Goal: Transaction & Acquisition: Purchase product/service

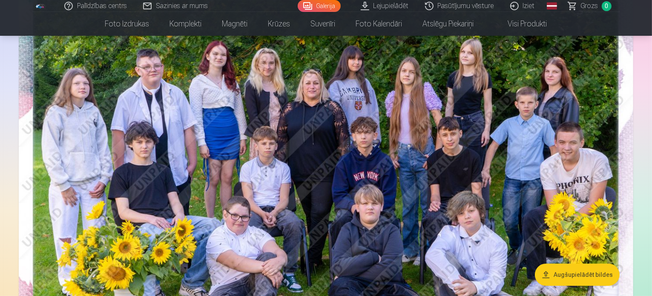
scroll to position [128, 0]
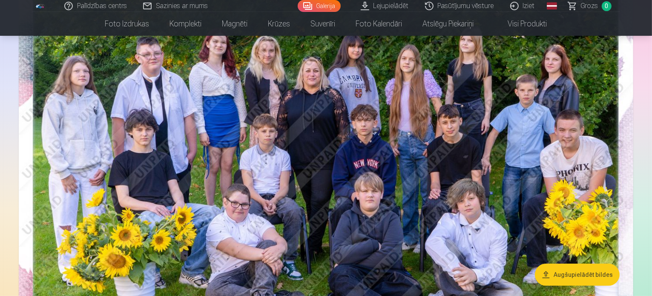
click at [578, 273] on button "Augšupielādēt bildes" at bounding box center [577, 275] width 85 height 22
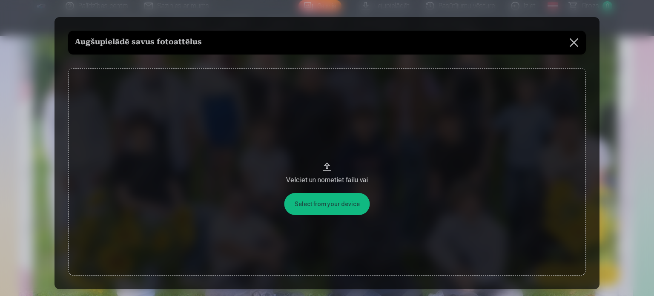
click at [325, 203] on button "Velciet un nometiet failu vai" at bounding box center [327, 171] width 518 height 207
click at [324, 180] on div "Velciet un nometiet failu vai" at bounding box center [327, 180] width 501 height 10
drag, startPoint x: 324, startPoint y: 177, endPoint x: 344, endPoint y: 92, distance: 87.9
click at [344, 92] on button "Velciet un nometiet failu vai" at bounding box center [327, 171] width 518 height 207
click at [571, 41] on button at bounding box center [574, 43] width 24 height 24
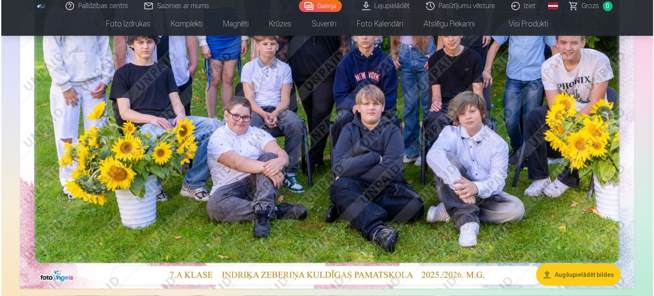
scroll to position [43, 0]
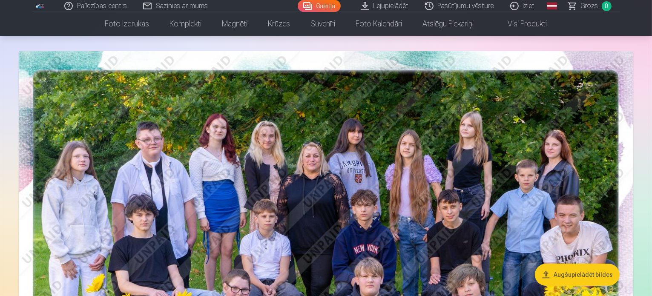
click at [220, 142] on img at bounding box center [326, 256] width 615 height 410
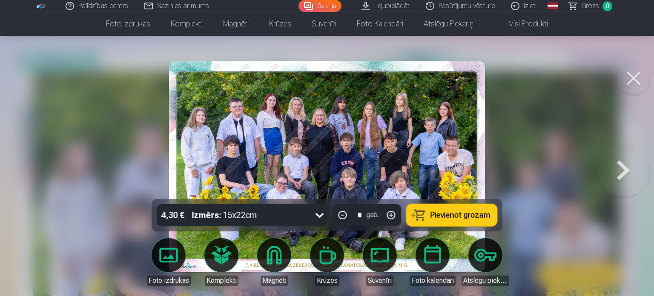
click at [317, 214] on icon at bounding box center [320, 215] width 14 height 14
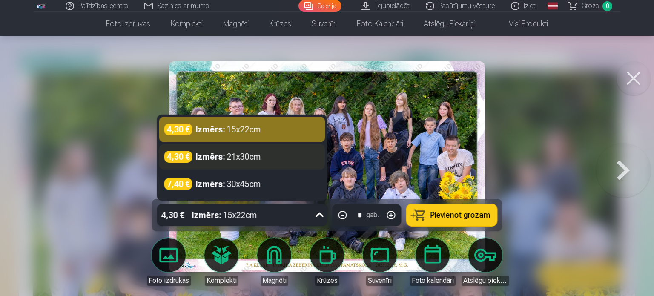
click at [274, 156] on div "4,30 € Izmērs : 21x30cm" at bounding box center [242, 157] width 156 height 12
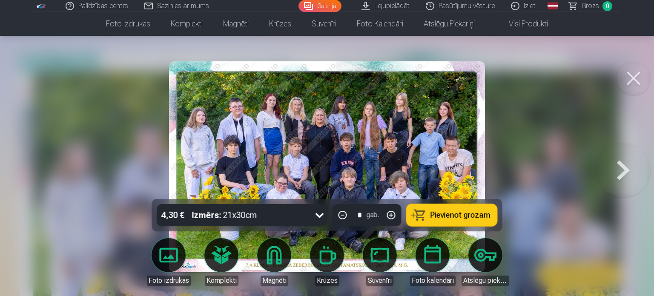
click at [460, 215] on span "Pievienot grozam" at bounding box center [461, 215] width 60 height 8
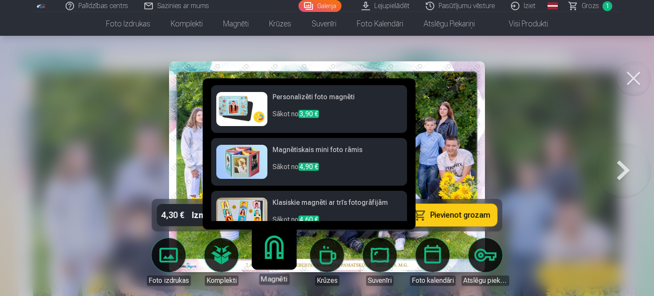
click at [278, 255] on link "Magnēti" at bounding box center [274, 258] width 52 height 52
click at [279, 282] on div "Magnēti" at bounding box center [274, 278] width 31 height 11
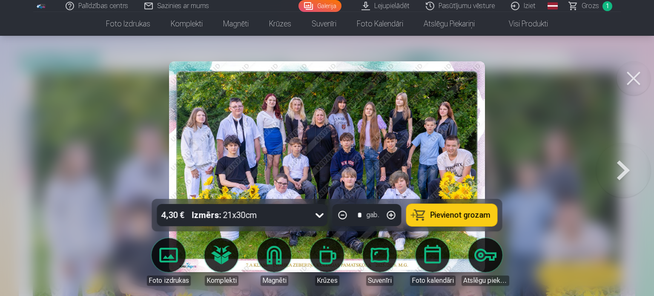
click at [632, 177] on button at bounding box center [623, 166] width 55 height 47
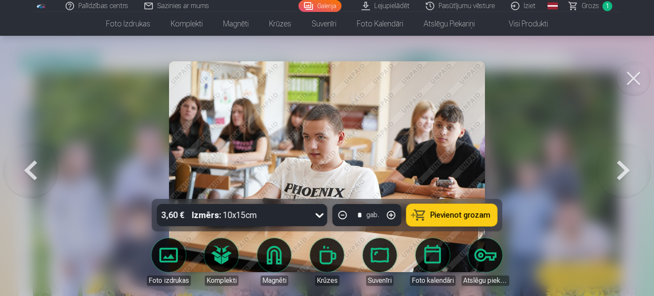
click at [632, 177] on button at bounding box center [623, 166] width 55 height 47
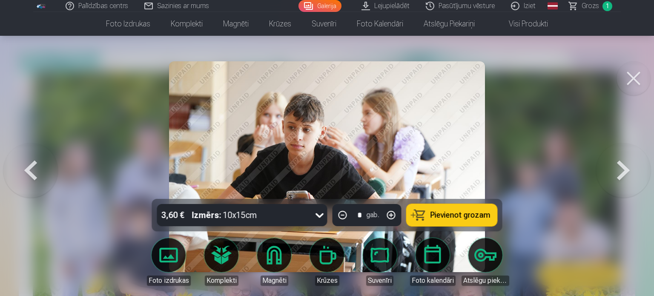
click at [629, 176] on button at bounding box center [623, 166] width 55 height 47
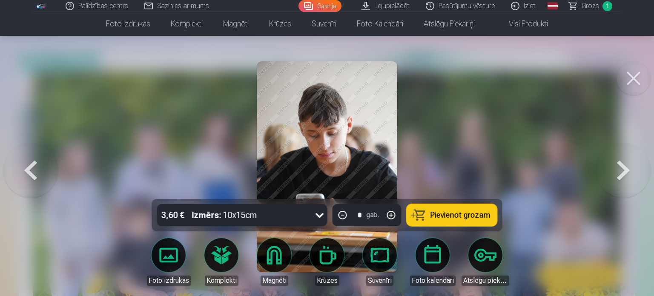
click at [625, 176] on button at bounding box center [623, 166] width 55 height 47
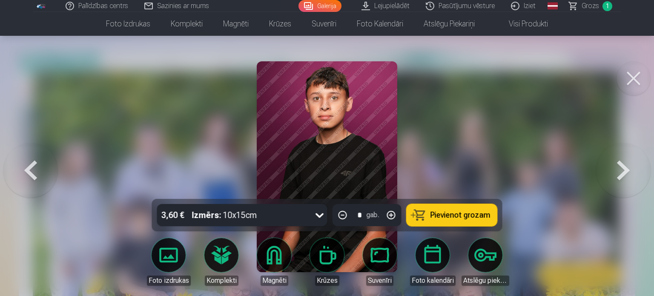
click at [625, 176] on button at bounding box center [623, 166] width 55 height 47
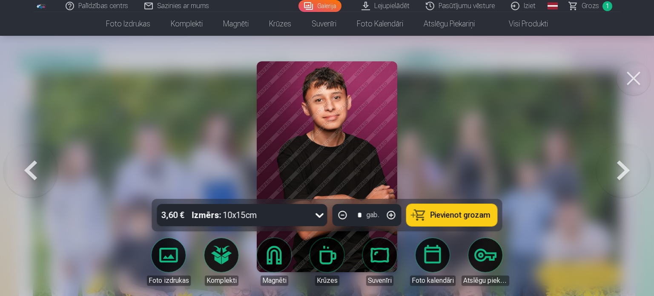
click at [625, 176] on button at bounding box center [623, 166] width 55 height 47
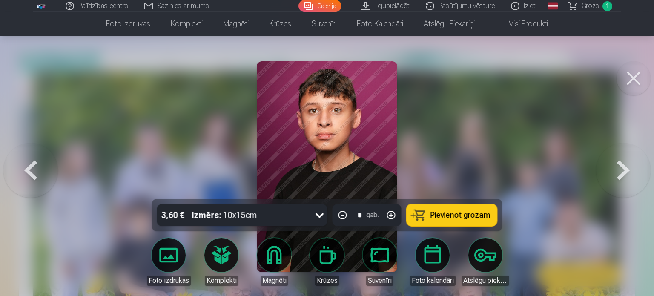
click at [625, 176] on button at bounding box center [623, 166] width 55 height 47
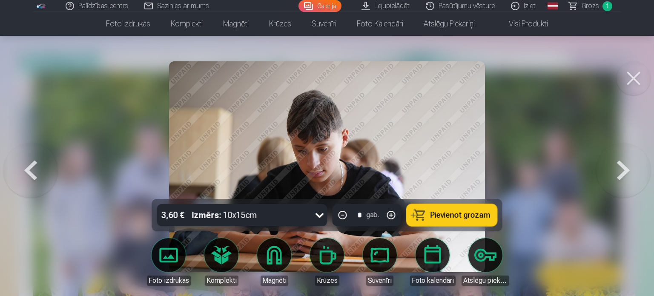
click at [625, 176] on button at bounding box center [623, 166] width 55 height 47
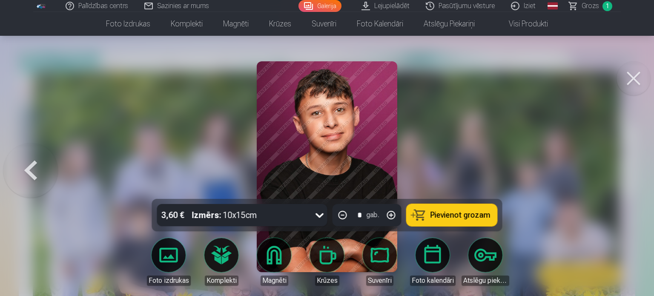
click at [625, 176] on div at bounding box center [327, 148] width 654 height 296
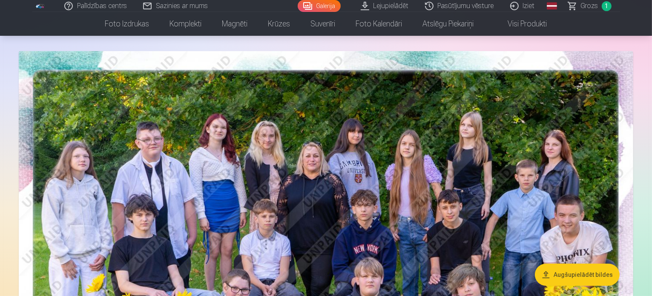
click at [40, 187] on img at bounding box center [326, 256] width 615 height 410
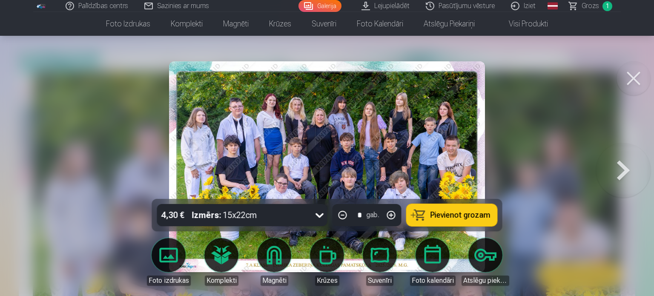
click at [624, 180] on button at bounding box center [623, 166] width 55 height 47
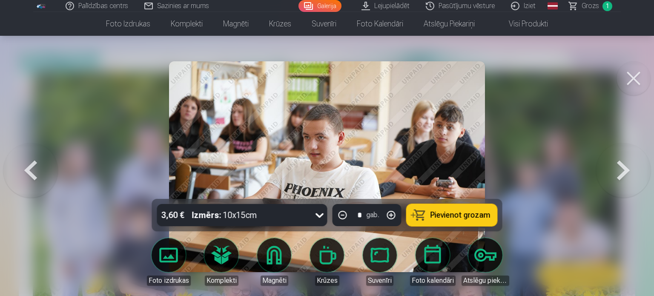
click at [624, 180] on button at bounding box center [623, 166] width 55 height 47
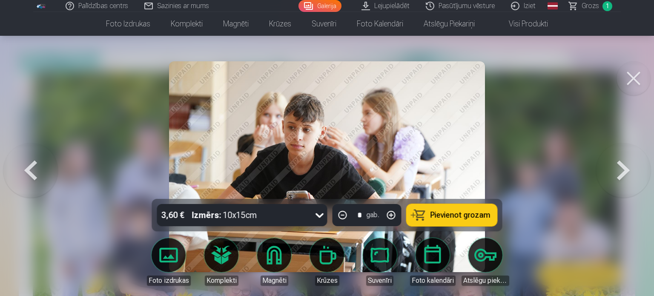
click at [624, 180] on button at bounding box center [623, 166] width 55 height 47
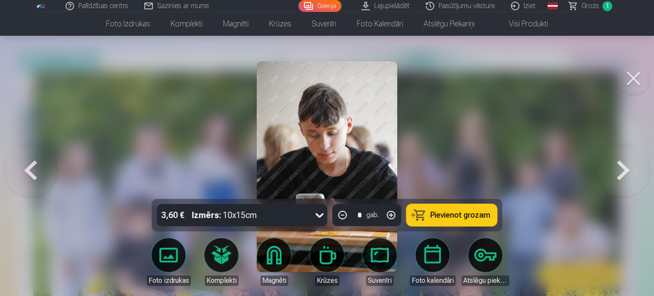
click at [624, 180] on button at bounding box center [623, 166] width 55 height 47
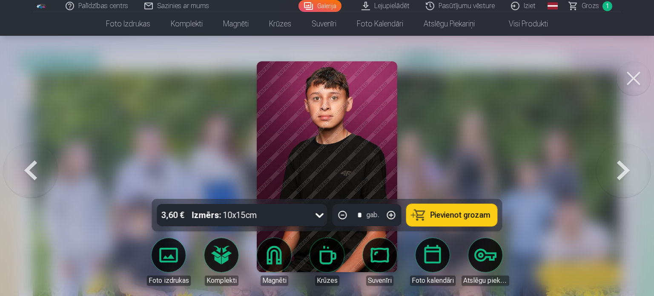
click at [624, 180] on button at bounding box center [623, 166] width 55 height 47
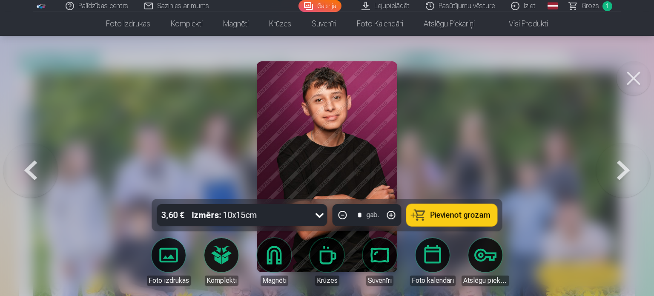
click at [624, 180] on button at bounding box center [623, 166] width 55 height 47
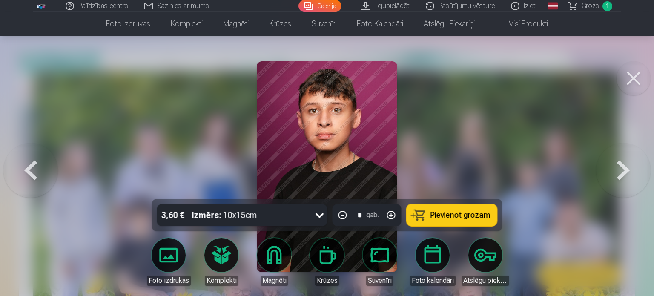
click at [624, 180] on button at bounding box center [623, 166] width 55 height 47
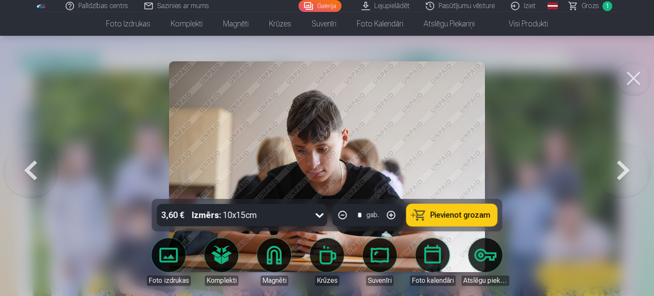
click at [624, 180] on button at bounding box center [623, 166] width 55 height 47
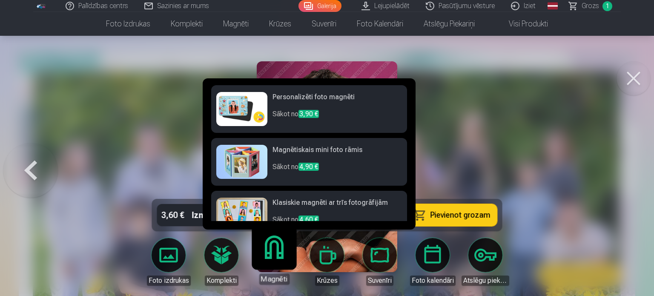
click at [272, 255] on link "Magnēti" at bounding box center [274, 258] width 52 height 52
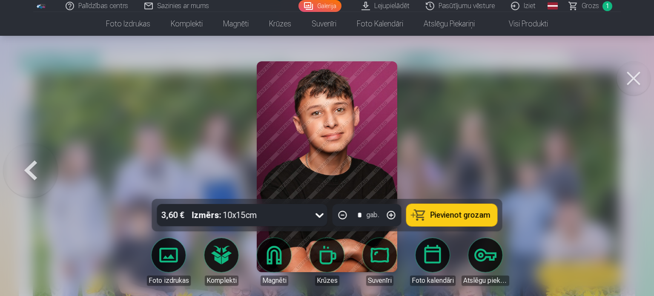
click at [320, 214] on icon at bounding box center [320, 215] width 14 height 14
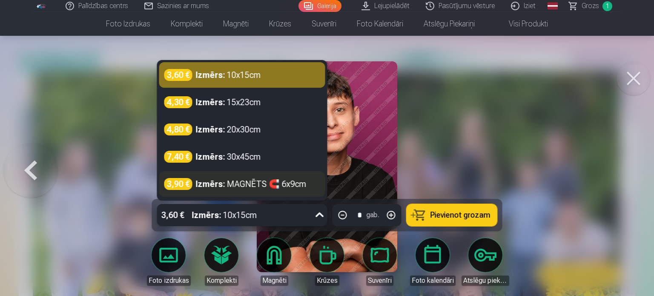
click at [210, 183] on strong "Izmērs :" at bounding box center [210, 184] width 29 height 12
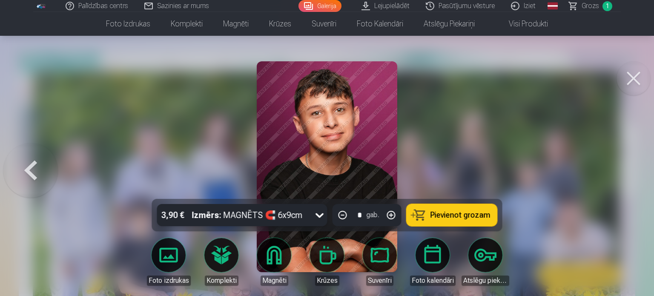
click at [470, 216] on span "Pievienot grozam" at bounding box center [461, 215] width 60 height 8
click at [167, 253] on body "Palīdzības centrs Sazinies ar mums Galerija Lejupielādēt Pasūtījumu vēsture Izi…" at bounding box center [327, 105] width 654 height 296
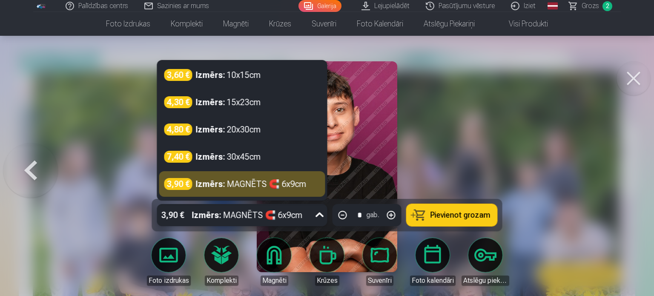
click at [312, 219] on div at bounding box center [320, 215] width 16 height 22
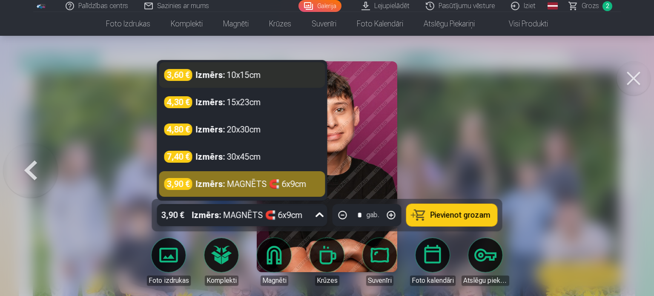
click at [245, 78] on div "Izmērs : 10x15cm" at bounding box center [228, 75] width 65 height 12
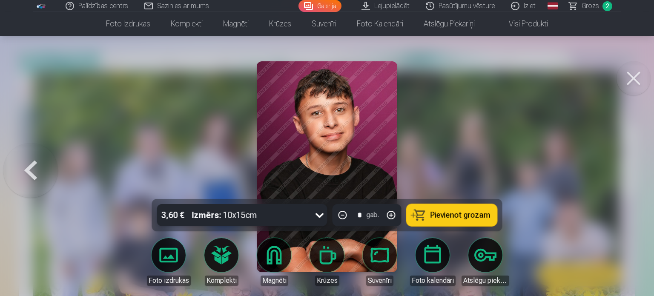
click at [451, 218] on span "Pievienot grozam" at bounding box center [461, 215] width 60 height 8
click at [21, 172] on button at bounding box center [30, 166] width 55 height 47
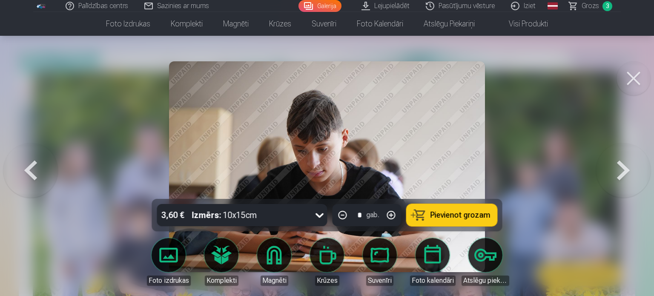
click at [22, 172] on button at bounding box center [30, 166] width 55 height 47
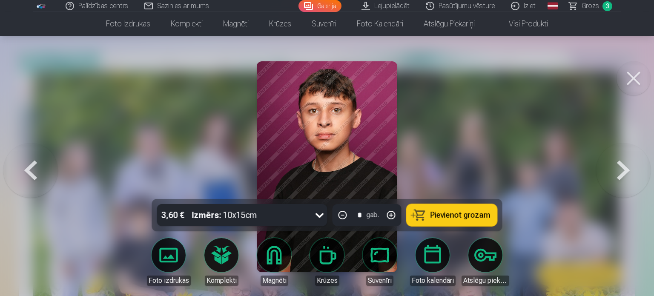
click at [22, 172] on button at bounding box center [30, 166] width 55 height 47
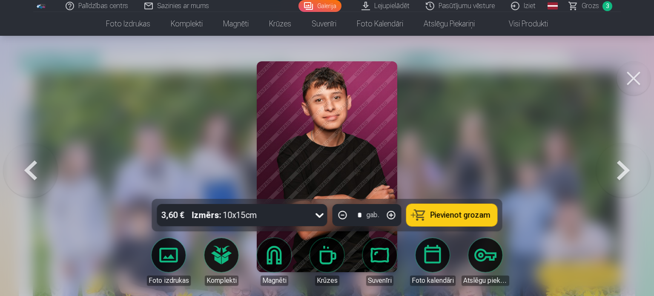
click at [22, 172] on button at bounding box center [30, 166] width 55 height 47
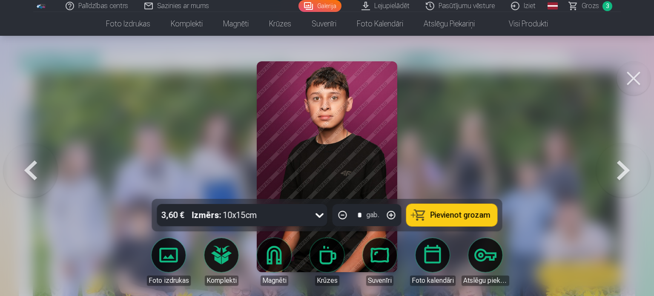
click at [22, 172] on button at bounding box center [30, 166] width 55 height 47
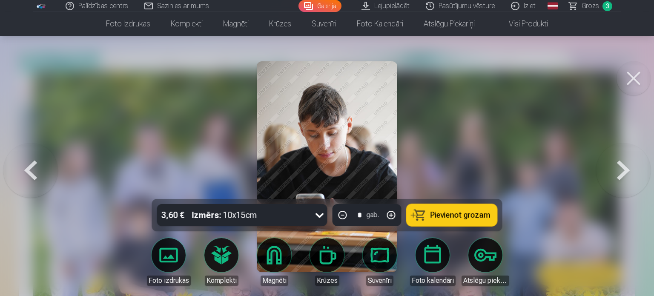
click at [620, 166] on button at bounding box center [623, 166] width 55 height 47
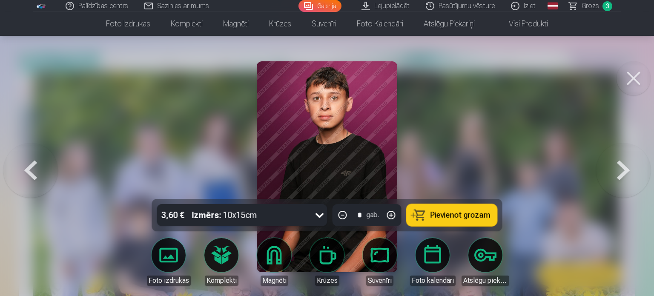
click at [619, 165] on button at bounding box center [623, 166] width 55 height 47
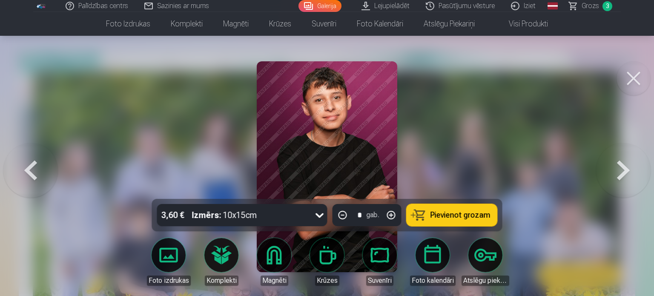
click at [619, 165] on button at bounding box center [623, 166] width 55 height 47
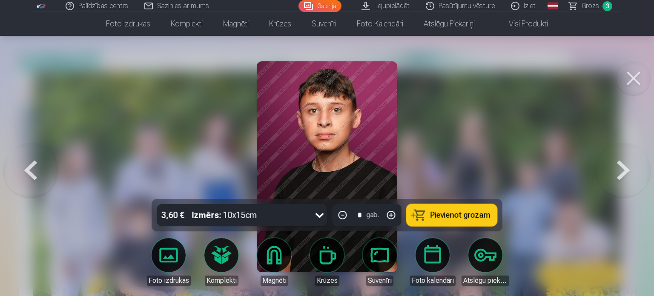
click at [618, 165] on button at bounding box center [623, 166] width 55 height 47
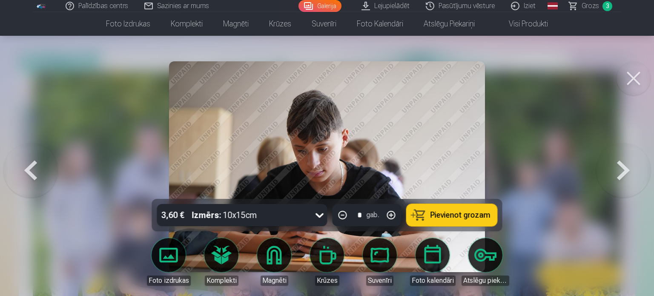
click at [37, 173] on button at bounding box center [30, 166] width 55 height 47
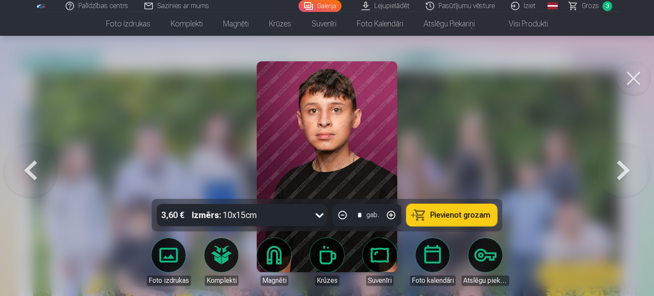
click at [37, 173] on button at bounding box center [30, 166] width 55 height 47
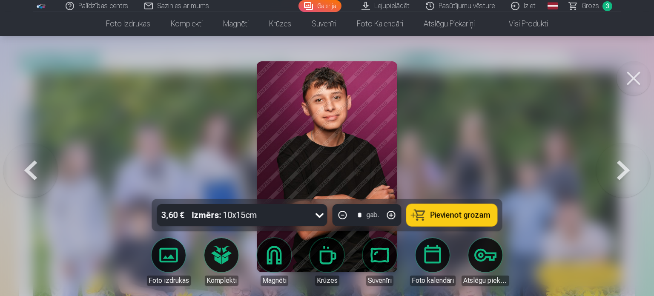
click at [37, 173] on button at bounding box center [30, 166] width 55 height 47
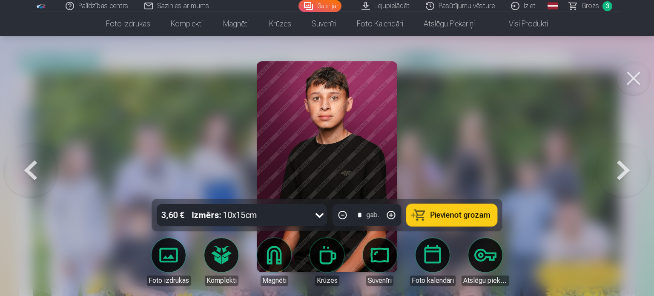
click at [37, 173] on button at bounding box center [30, 166] width 55 height 47
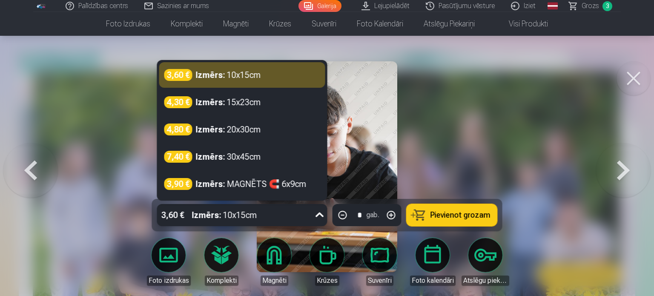
click at [314, 219] on icon at bounding box center [320, 215] width 14 height 14
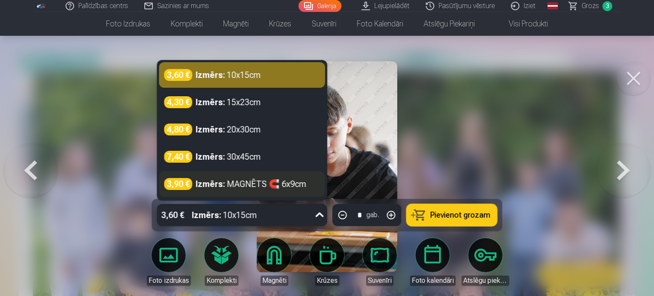
click at [237, 184] on div "Izmērs : MAGNĒTS 🧲 6x9cm" at bounding box center [251, 184] width 111 height 12
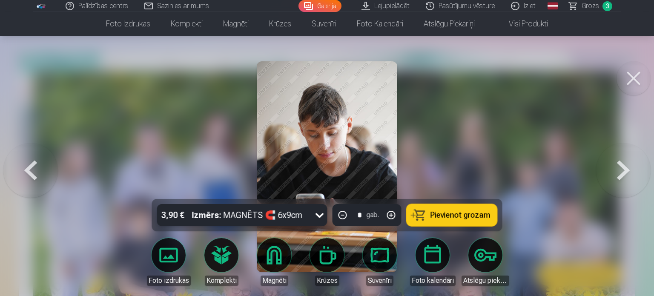
click at [469, 213] on span "Pievienot grozam" at bounding box center [461, 215] width 60 height 8
click at [590, 6] on span "Grozs" at bounding box center [590, 6] width 17 height 10
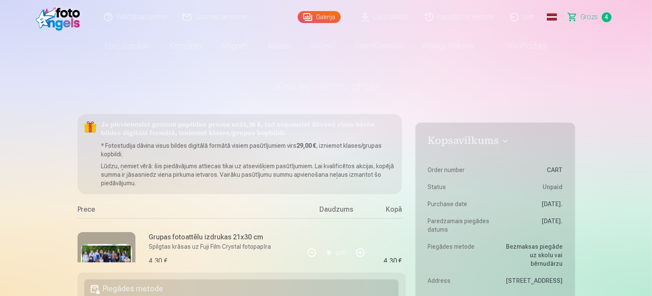
click at [607, 14] on span "4" at bounding box center [607, 17] width 10 height 10
